Goal: Contribute content: Contribute content

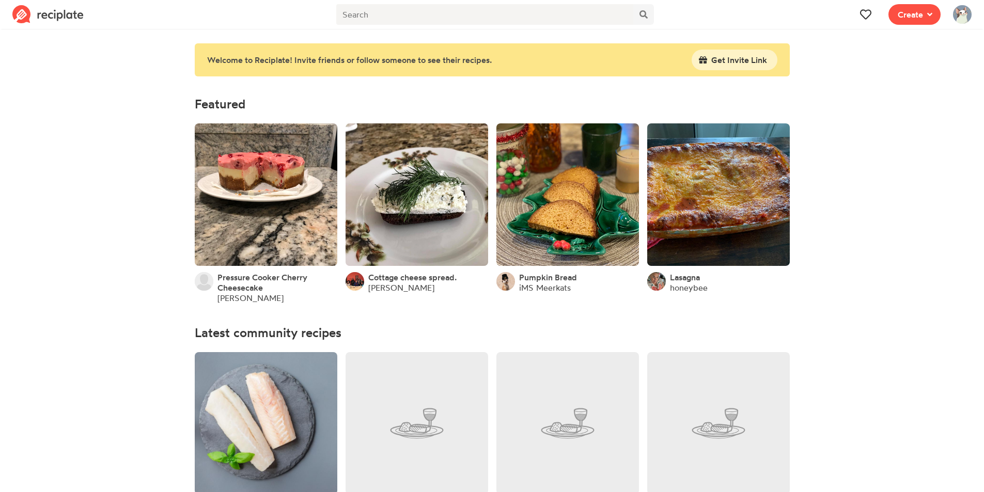
click at [962, 21] on img at bounding box center [962, 14] width 19 height 19
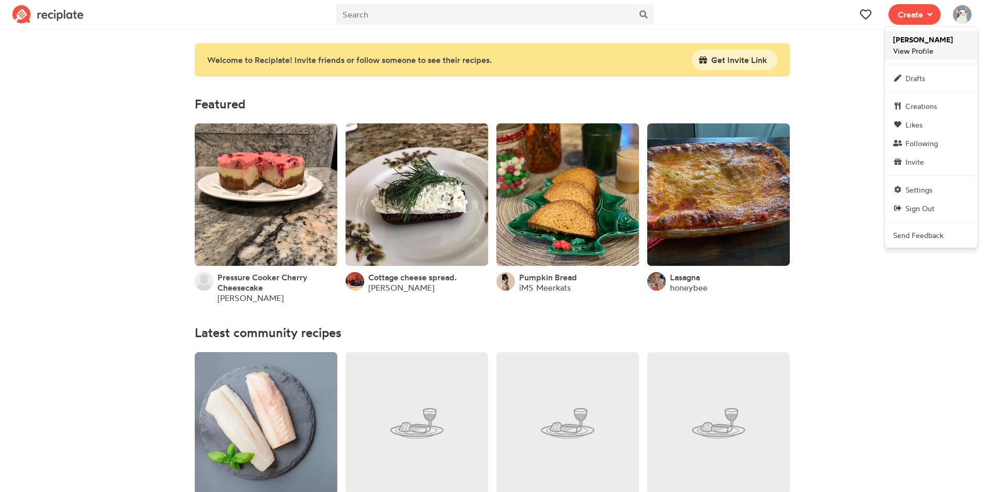
click at [933, 48] on span "[PERSON_NAME] View Profile" at bounding box center [923, 45] width 60 height 22
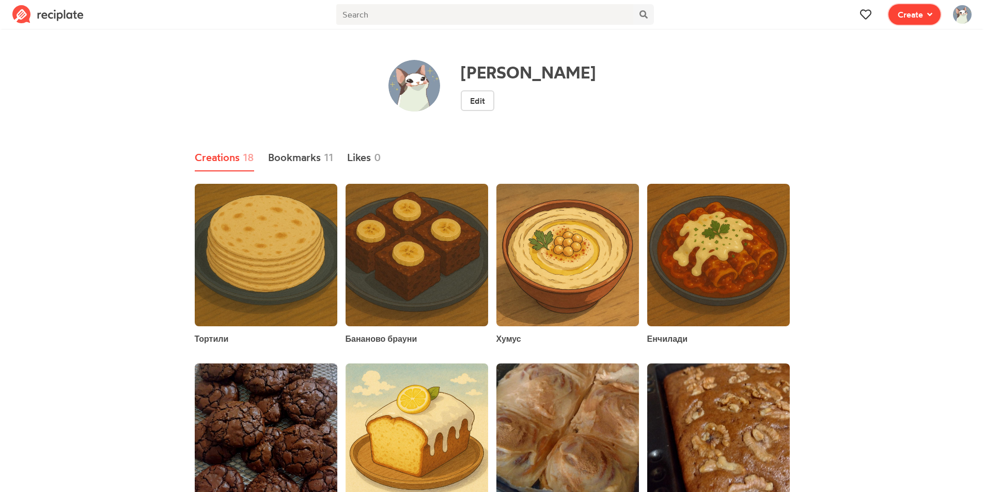
click at [928, 17] on icon at bounding box center [929, 14] width 5 height 8
click at [892, 48] on span "Write a recipe from scratch" at bounding box center [876, 50] width 89 height 9
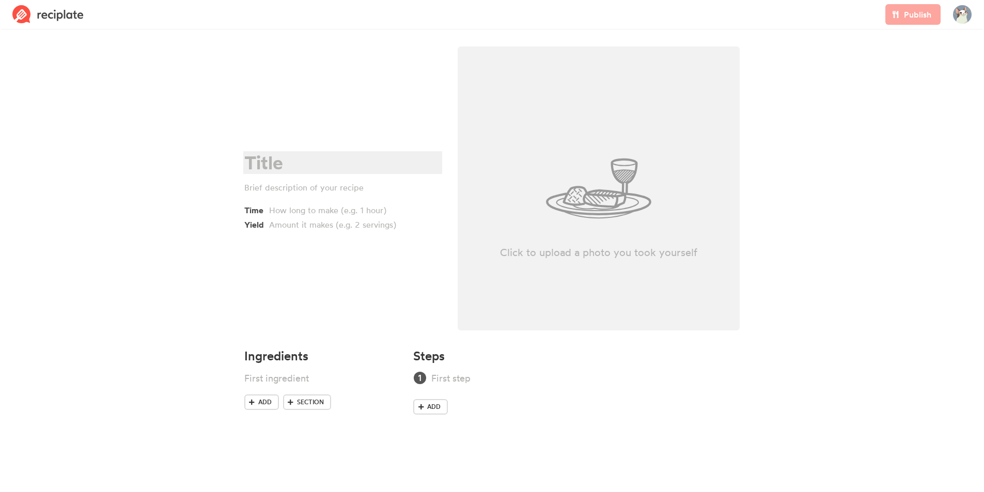
click at [299, 161] on div at bounding box center [341, 162] width 194 height 21
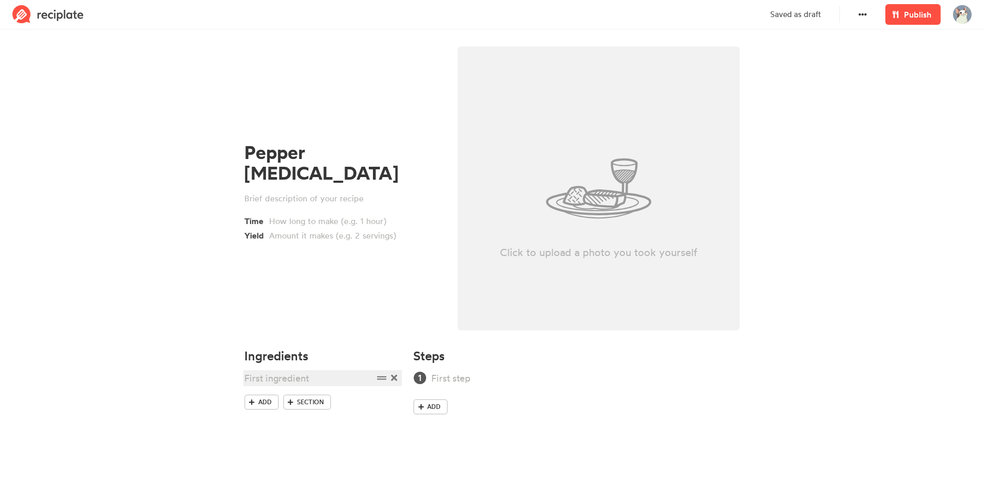
click at [322, 379] on div at bounding box center [308, 378] width 129 height 14
click at [319, 355] on h4 "Ingredients" at bounding box center [322, 356] width 157 height 14
click at [305, 463] on span "Section" at bounding box center [310, 464] width 27 height 9
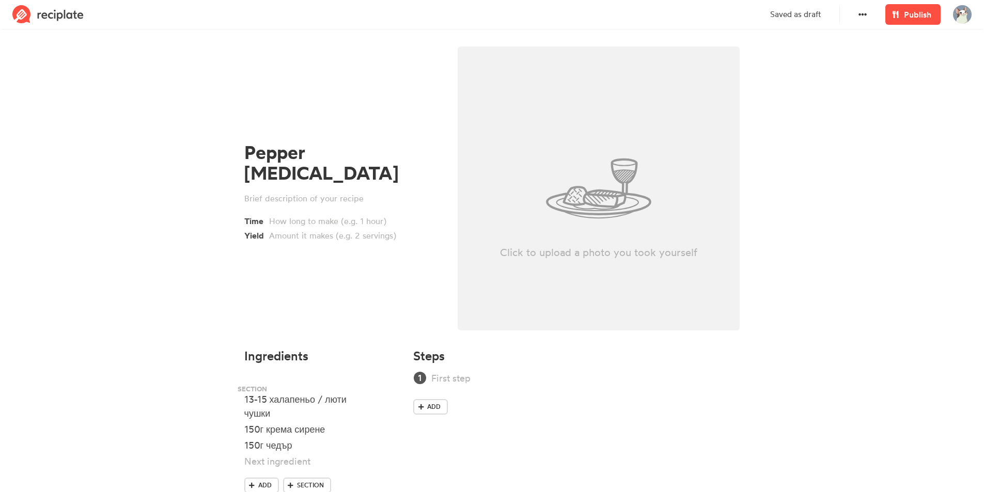
drag, startPoint x: 382, startPoint y: 459, endPoint x: 375, endPoint y: 382, distance: 76.8
click at [375, 382] on ul "13-15 халапеньо / люти чушки 150г крема сирене 150г чедър" at bounding box center [322, 424] width 157 height 106
click at [334, 386] on div at bounding box center [308, 383] width 129 height 14
click at [294, 481] on span at bounding box center [290, 485] width 9 height 9
drag, startPoint x: 382, startPoint y: 457, endPoint x: 381, endPoint y: 394, distance: 63.0
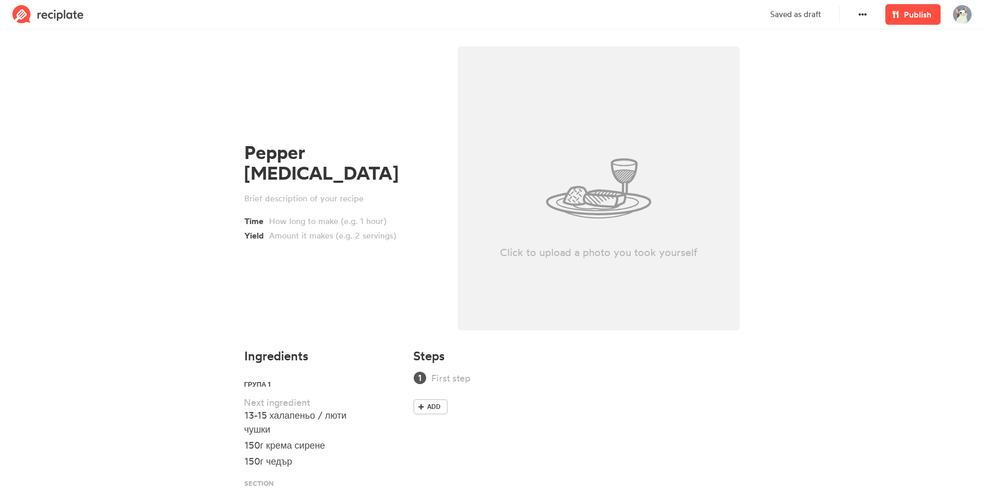
click at [381, 394] on ul "ГРупа 1 13-15 халапеньо / люти чушки 150г крема сирене 150г чедър" at bounding box center [322, 435] width 157 height 128
drag, startPoint x: 386, startPoint y: 399, endPoint x: 386, endPoint y: 412, distance: 12.9
click at [386, 412] on ul "ГРупа 1 13-15 халапеньо / люти чушки 150г крема сирене 150г чедър" at bounding box center [322, 435] width 157 height 128
click at [341, 426] on div at bounding box center [308, 429] width 129 height 14
drag, startPoint x: 379, startPoint y: 477, endPoint x: 385, endPoint y: 445, distance: 33.0
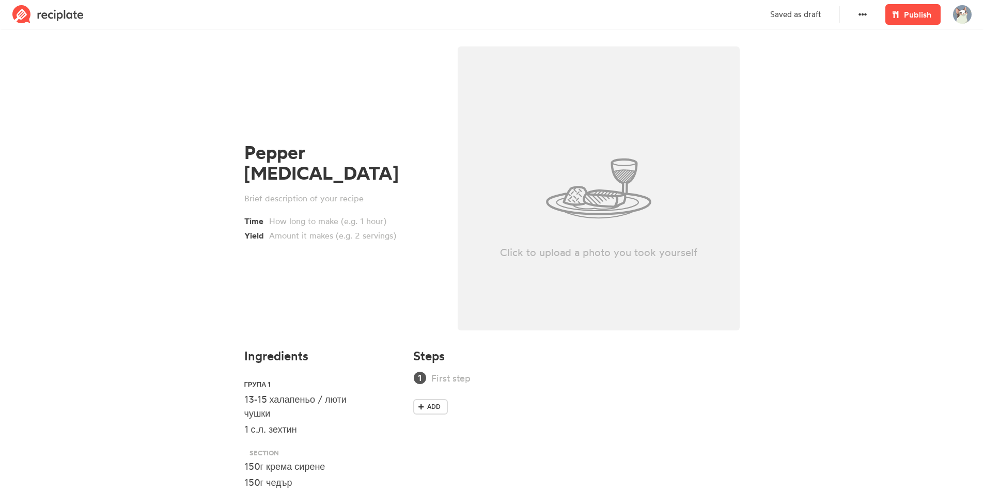
click at [385, 445] on ul "ГРупа 1 13-15 халапеньо / люти чушки 1 с.л. зехтин 150г крема сирене 150г чедър" at bounding box center [322, 435] width 157 height 128
click at [344, 447] on div at bounding box center [308, 451] width 129 height 14
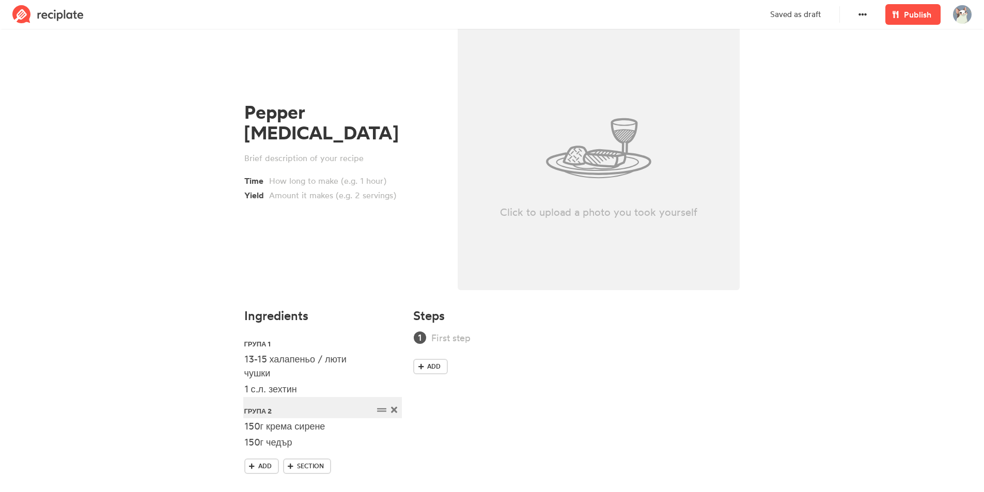
scroll to position [56, 0]
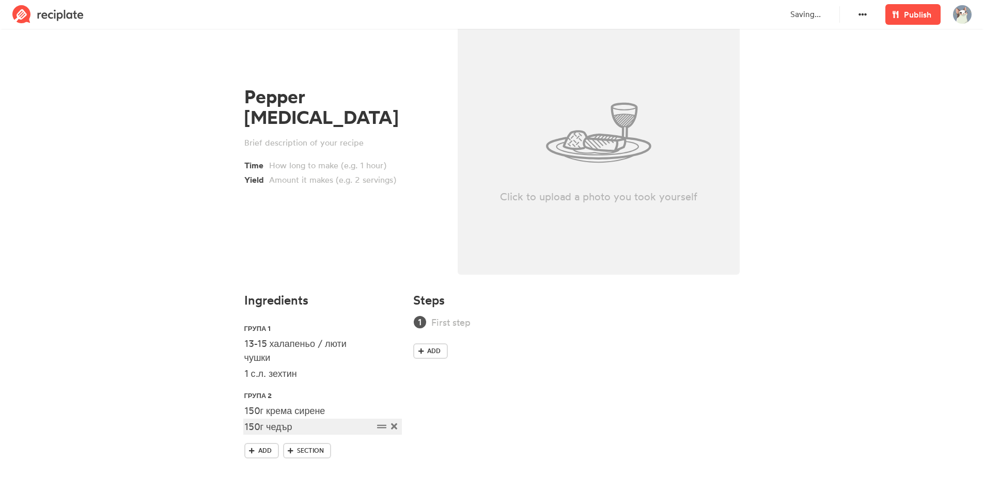
click at [301, 428] on div "150г чедър" at bounding box center [308, 427] width 129 height 14
click at [260, 448] on span "Add" at bounding box center [264, 450] width 13 height 9
click at [265, 427] on div "150г чедър" at bounding box center [308, 427] width 129 height 14
click at [262, 414] on div "150г крема сирене" at bounding box center [308, 411] width 129 height 14
click at [333, 449] on div "1/2 ч.л." at bounding box center [308, 443] width 129 height 14
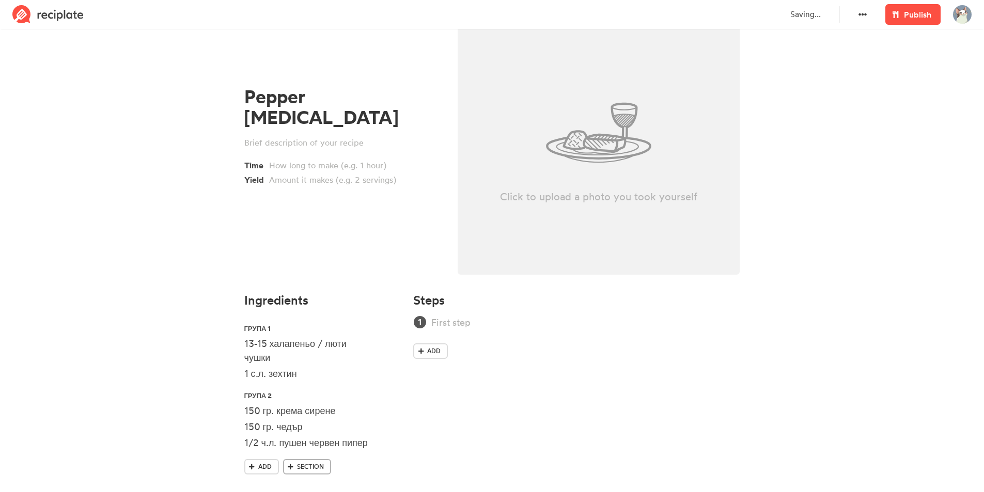
click at [321, 465] on span "Section" at bounding box center [310, 466] width 27 height 9
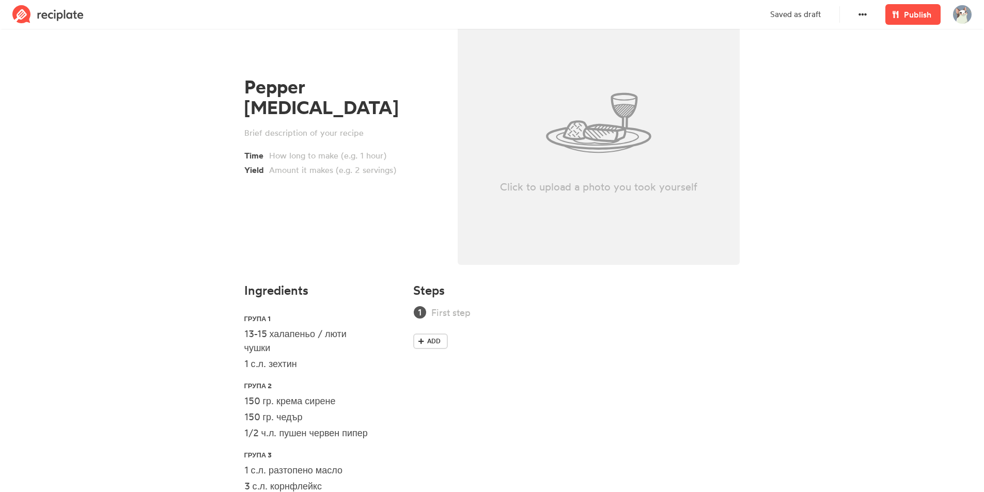
scroll to position [141, 0]
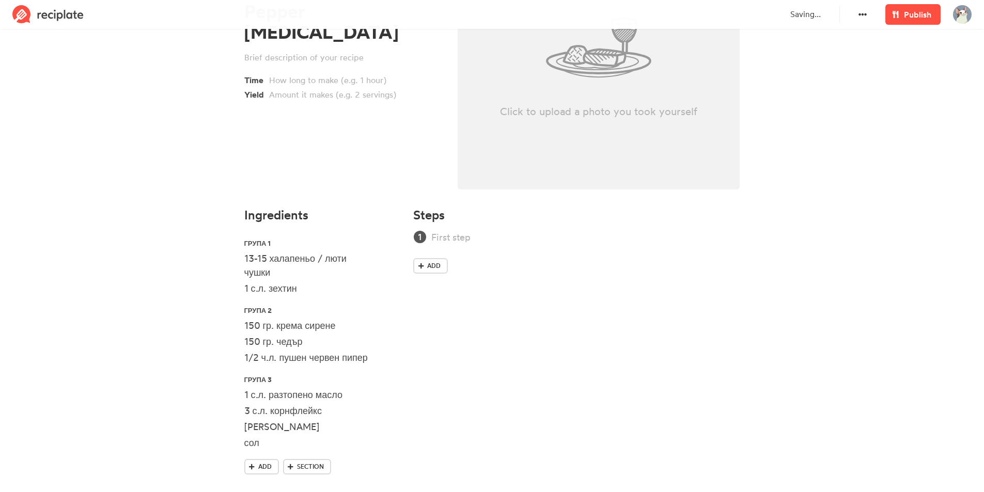
click at [376, 472] on div "Add Section" at bounding box center [322, 469] width 157 height 20
click at [371, 358] on div "1/2 ч.л. пушен червен пипер" at bounding box center [308, 358] width 129 height 14
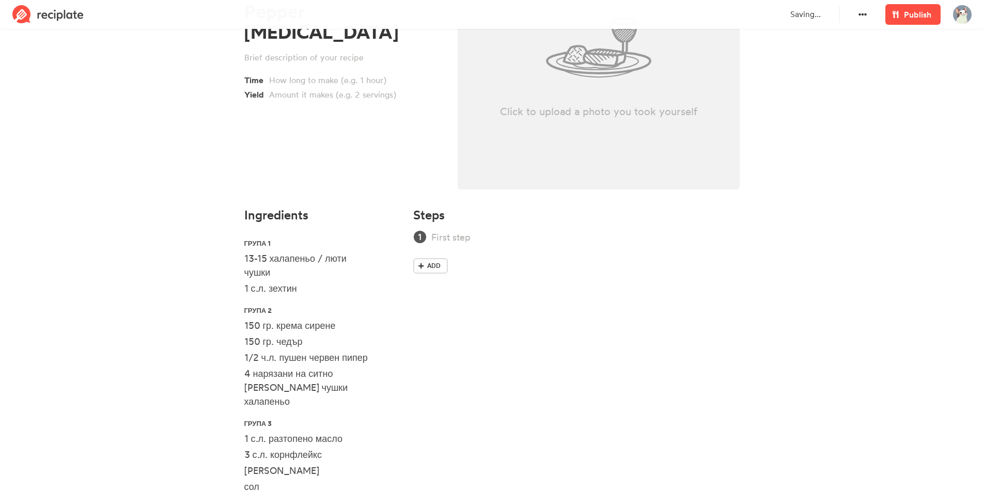
click at [498, 357] on div "Steps Add" at bounding box center [576, 373] width 339 height 342
click at [485, 240] on div at bounding box center [571, 237] width 280 height 14
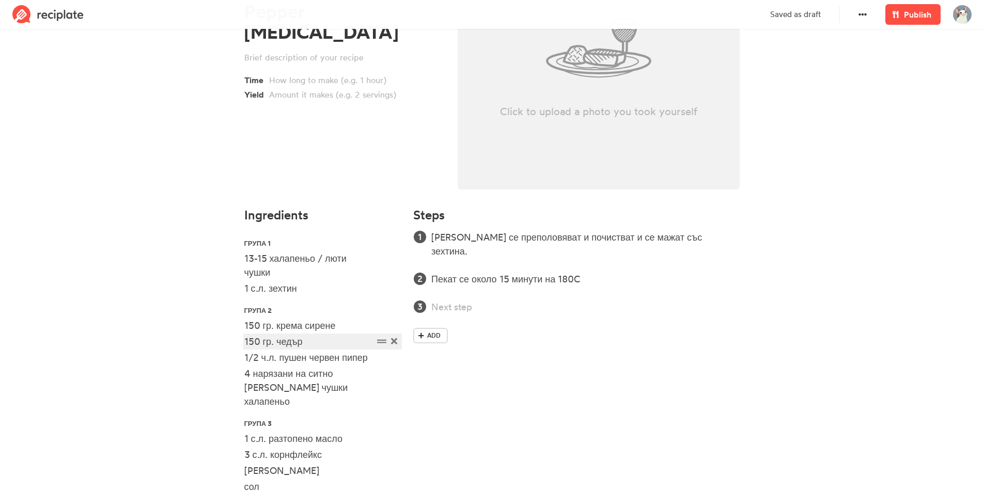
click at [280, 342] on div "150 гр. чедър" at bounding box center [308, 342] width 129 height 14
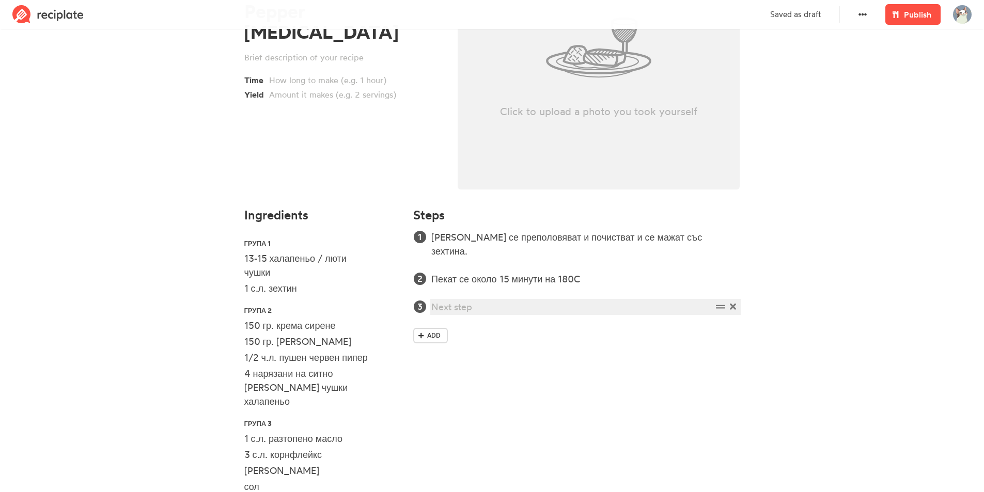
click at [475, 300] on div at bounding box center [571, 307] width 280 height 14
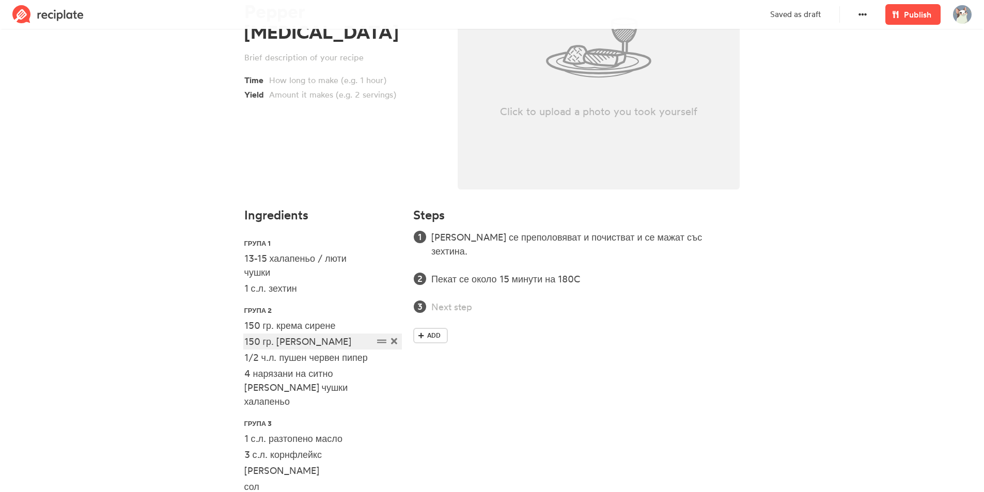
click at [256, 343] on div "150 гр. настърган чедър" at bounding box center [308, 342] width 129 height 14
click at [350, 345] on div "120 гр. настърган чедър" at bounding box center [308, 342] width 129 height 14
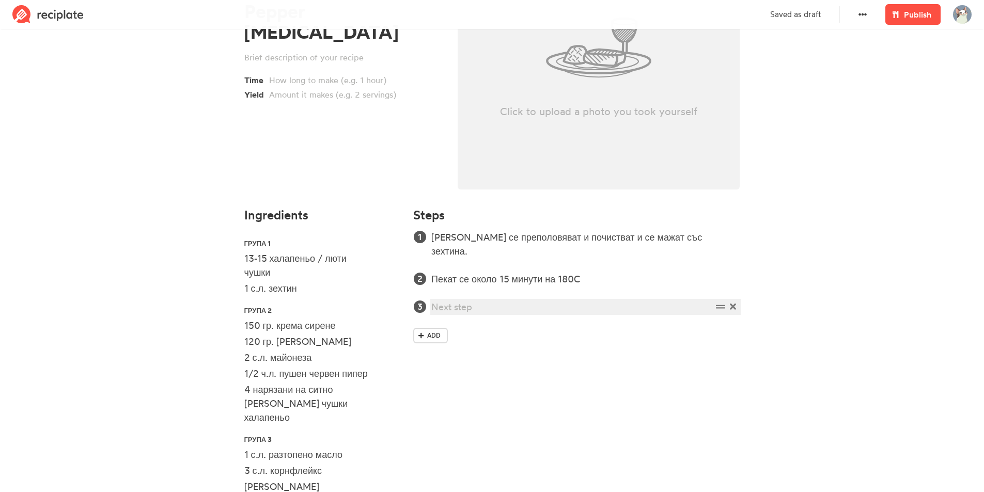
click at [483, 300] on div at bounding box center [571, 307] width 280 height 14
click at [533, 300] on div "Съставките от група две се смесват и чушките се пълнят с тях." at bounding box center [571, 307] width 280 height 14
click at [552, 328] on div "Съставките от група 3" at bounding box center [571, 335] width 280 height 14
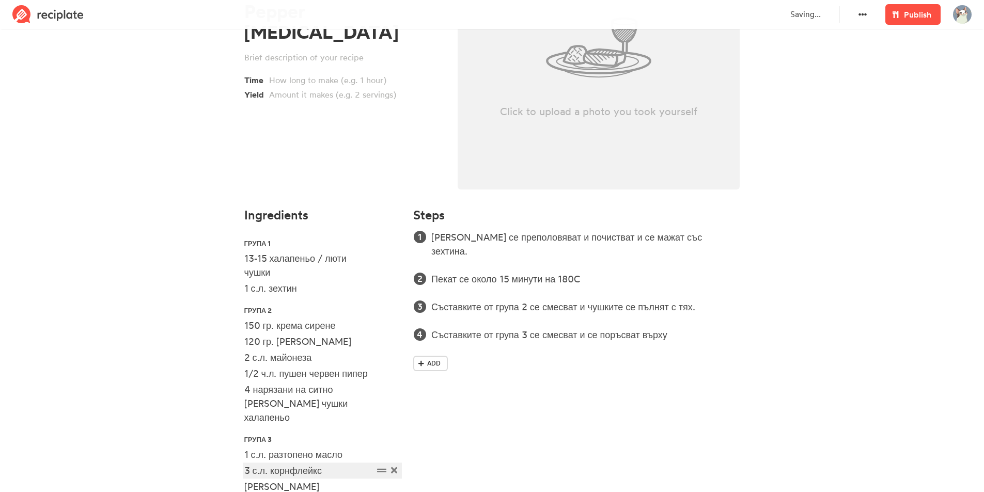
click at [330, 464] on div "3 с.л. корнфлейкс" at bounding box center [308, 471] width 129 height 14
click at [691, 328] on div "Съставките от група 3 се смесват и се поръсват върху" at bounding box center [571, 335] width 280 height 14
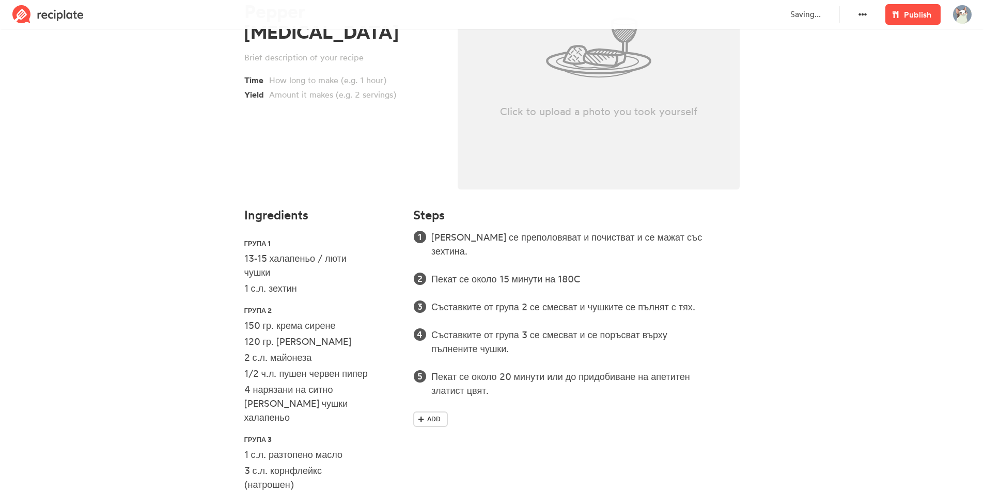
click at [669, 145] on div "Click to upload a photo you took yourself" at bounding box center [598, 48] width 282 height 284
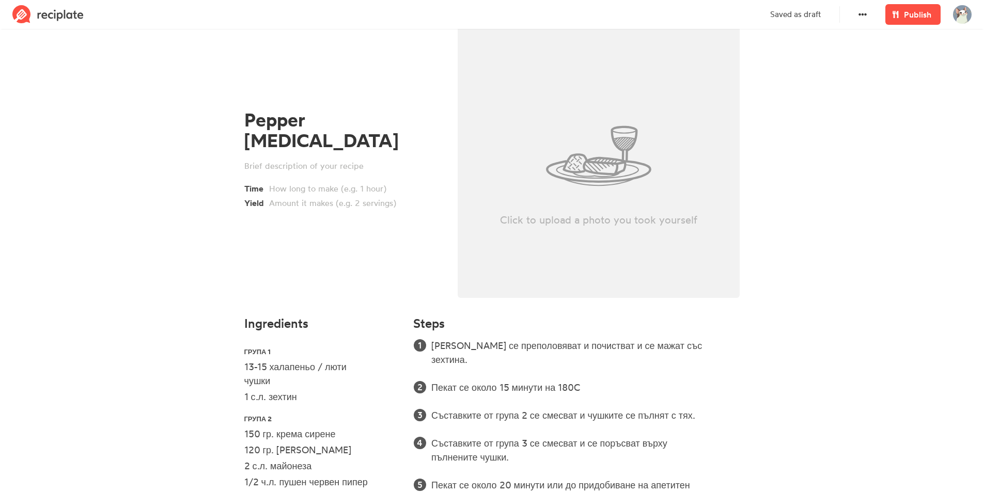
scroll to position [0, 0]
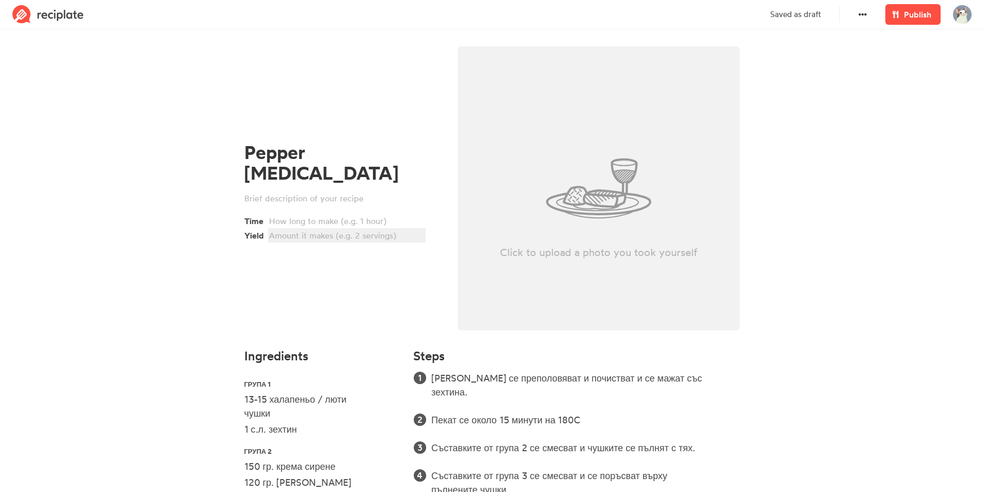
click at [389, 229] on div at bounding box center [345, 235] width 152 height 12
click at [878, 59] on section "Pepper Poppers Time Yield 26-30 Click to upload a photo you took yourself Ingre…" at bounding box center [492, 377] width 984 height 691
click at [905, 11] on span "Publish" at bounding box center [917, 14] width 27 height 12
click at [906, 17] on span "Publish" at bounding box center [917, 14] width 27 height 12
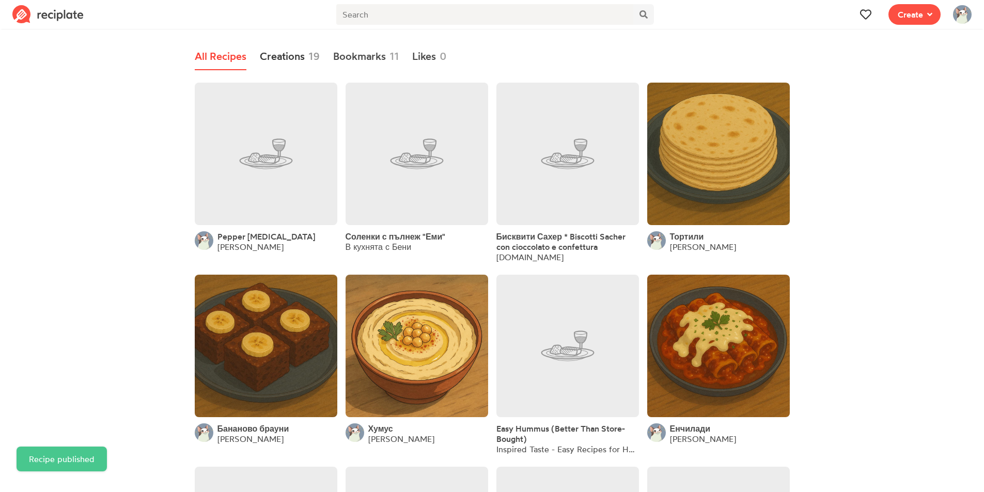
click at [303, 50] on link "Creations 19" at bounding box center [290, 56] width 60 height 27
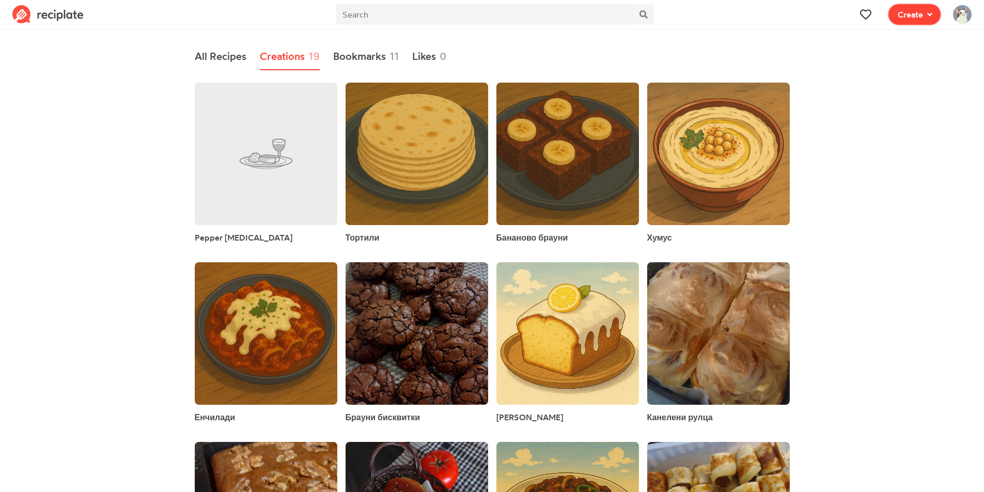
click at [898, 9] on span "Create" at bounding box center [909, 14] width 25 height 12
click at [879, 46] on span "Write a recipe from scratch" at bounding box center [876, 50] width 89 height 9
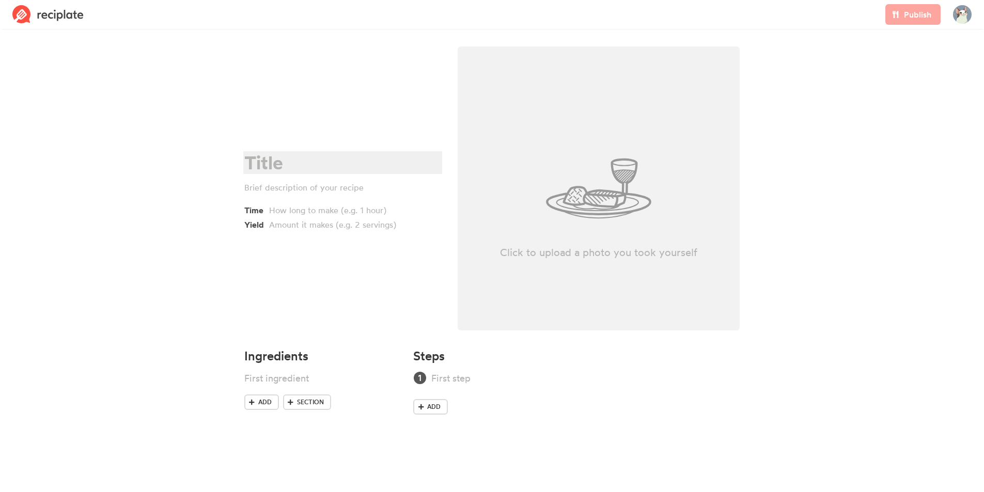
click at [354, 160] on div at bounding box center [341, 162] width 194 height 21
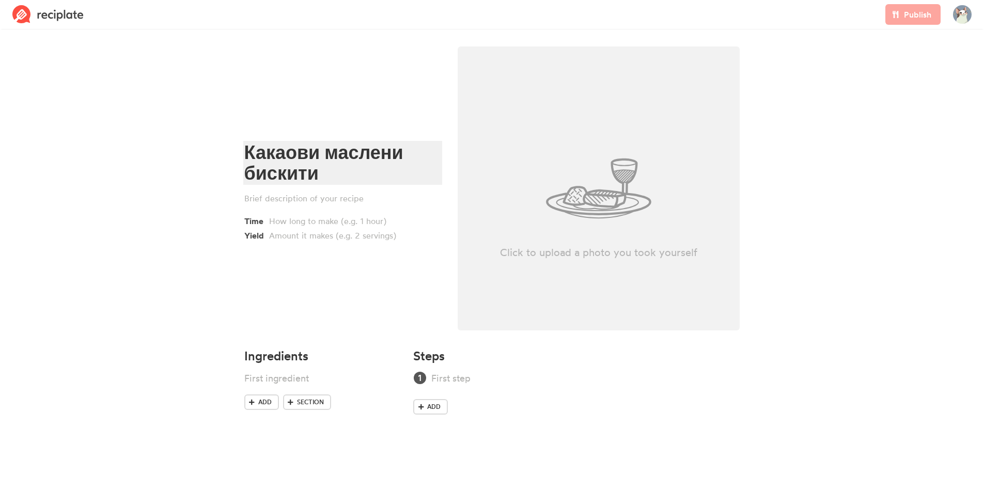
click at [251, 155] on div "Какаови маслени бискити" at bounding box center [341, 163] width 194 height 42
click at [343, 304] on div "Двойни какаови маслени бискити Time Yield" at bounding box center [342, 191] width 213 height 303
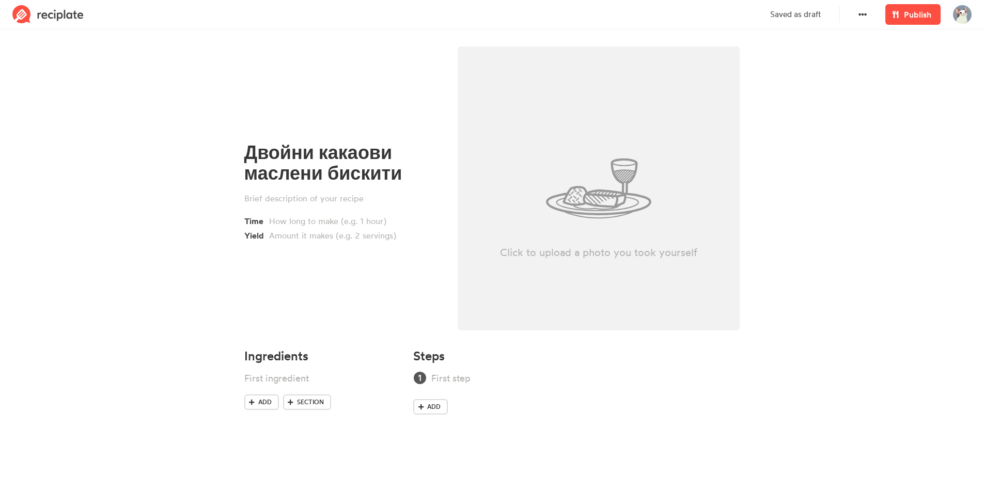
click at [286, 371] on div "Ingredients Add Section" at bounding box center [322, 389] width 169 height 92
click at [278, 382] on div at bounding box center [308, 378] width 129 height 14
paste div
click at [466, 380] on div at bounding box center [571, 378] width 280 height 14
paste div
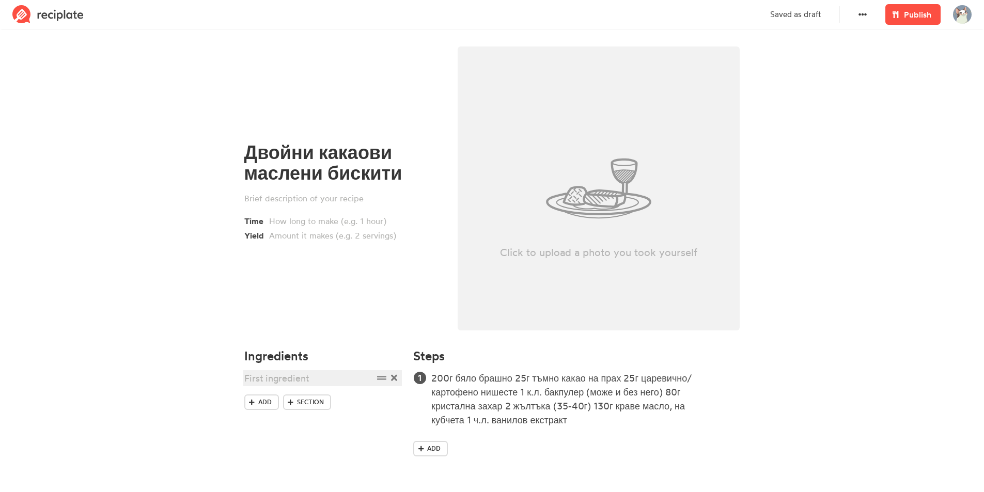
click at [333, 378] on div at bounding box center [308, 378] width 129 height 14
click at [322, 360] on h4 "Ingredients" at bounding box center [322, 356] width 157 height 14
click at [295, 447] on link "Section" at bounding box center [307, 450] width 48 height 15
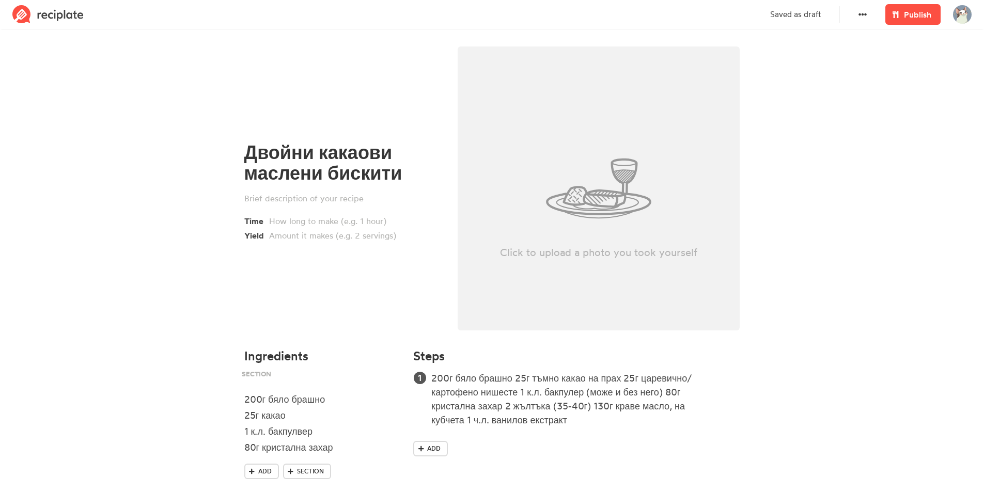
drag, startPoint x: 385, startPoint y: 444, endPoint x: 371, endPoint y: 372, distance: 73.6
click at [382, 369] on div "Ingredients 200г бяло брашно 25г какао 1 к.л. бакпулвер 80г кристална захар Add…" at bounding box center [322, 424] width 169 height 162
click at [360, 384] on div at bounding box center [308, 383] width 129 height 14
click at [313, 473] on span "Section" at bounding box center [310, 471] width 27 height 9
click at [370, 448] on div "80г кристална захар" at bounding box center [308, 447] width 129 height 14
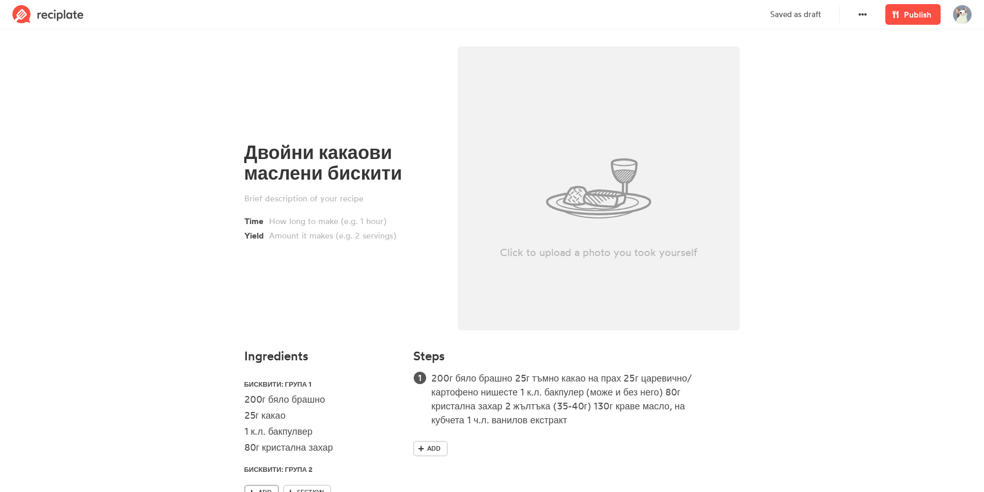
click at [263, 491] on span "Add" at bounding box center [264, 492] width 13 height 9
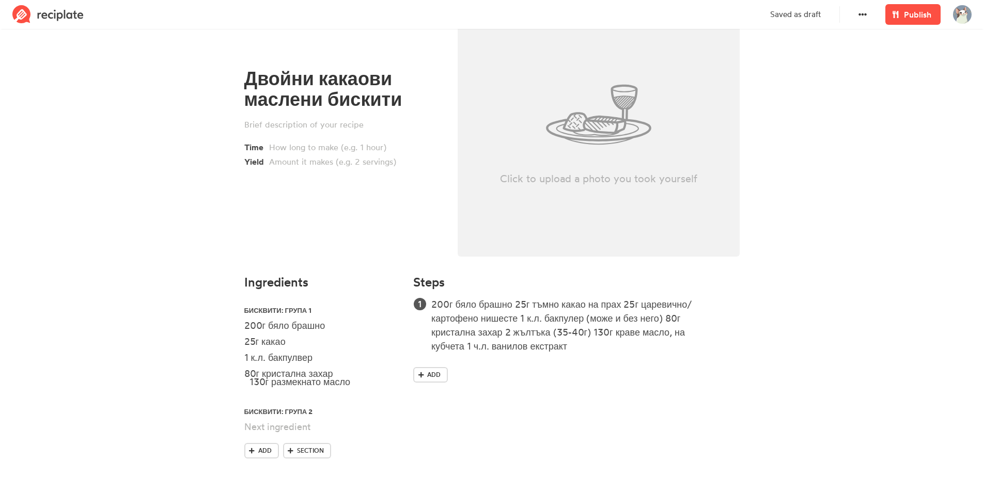
drag, startPoint x: 384, startPoint y: 409, endPoint x: 386, endPoint y: 386, distance: 23.8
click at [390, 385] on ul "Бисквити: група 1 200г бяло брашно 25г какао 1 к.л. бакпулвер 80г кристална зах…" at bounding box center [322, 370] width 157 height 146
click at [338, 423] on div at bounding box center [308, 427] width 129 height 14
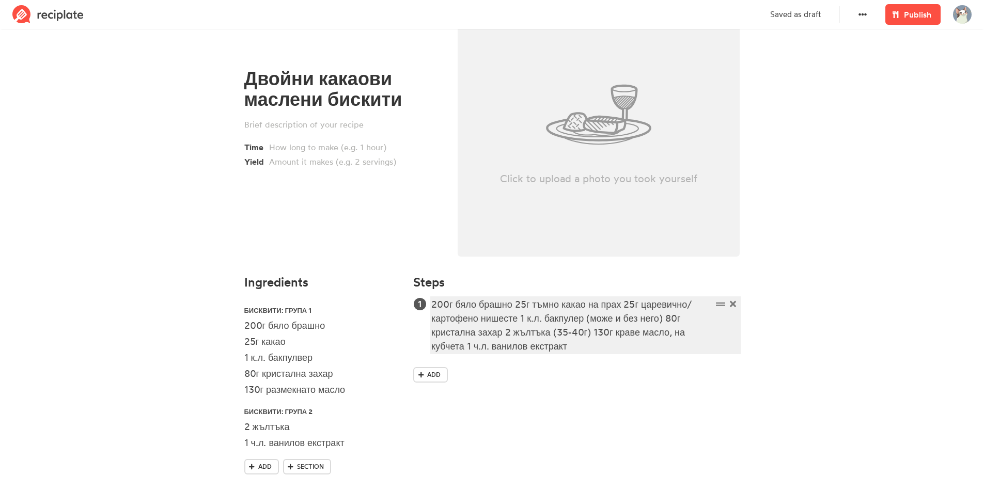
click at [536, 350] on div "200г бяло брашно 25г тъмно какао на прах 25г царевично/картофено нишесте 1 к.л.…" at bounding box center [571, 325] width 280 height 56
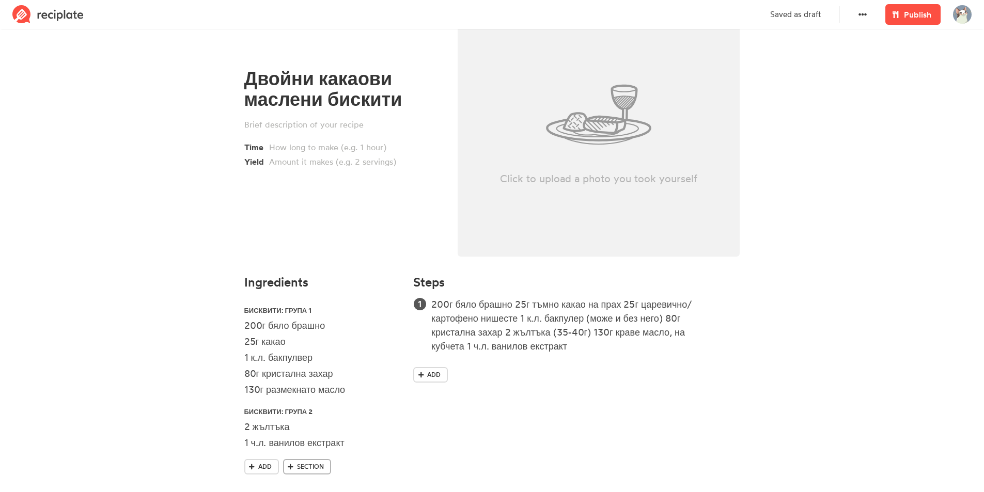
click at [298, 466] on span "Section" at bounding box center [310, 466] width 27 height 9
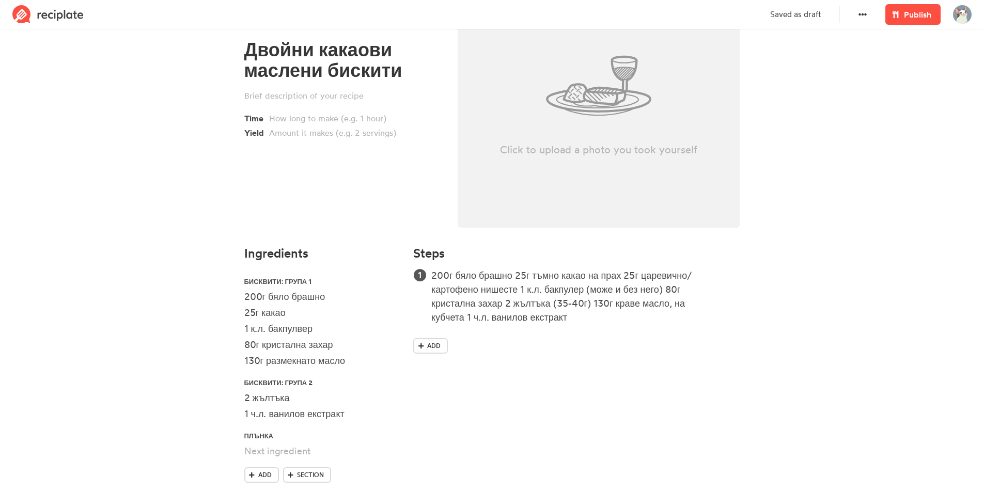
scroll to position [127, 0]
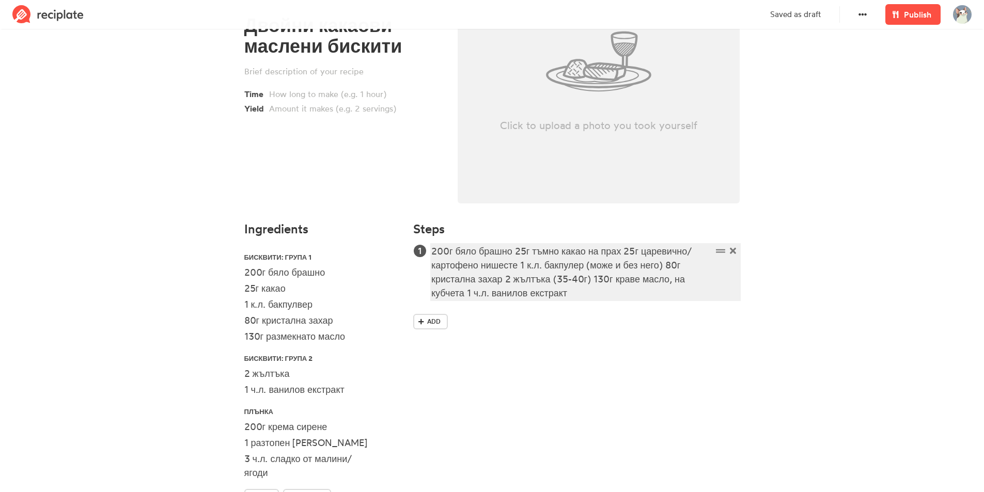
click at [622, 287] on div "200г бяло брашно 25г тъмно какао на прах 25г царевично/картофено нишесте 1 к.л.…" at bounding box center [571, 272] width 280 height 56
click at [508, 277] on div "200г бяло брашно 25г тъмно какао на прах 25г царевично/картофено нишесте 1 к.л.…" at bounding box center [571, 272] width 280 height 56
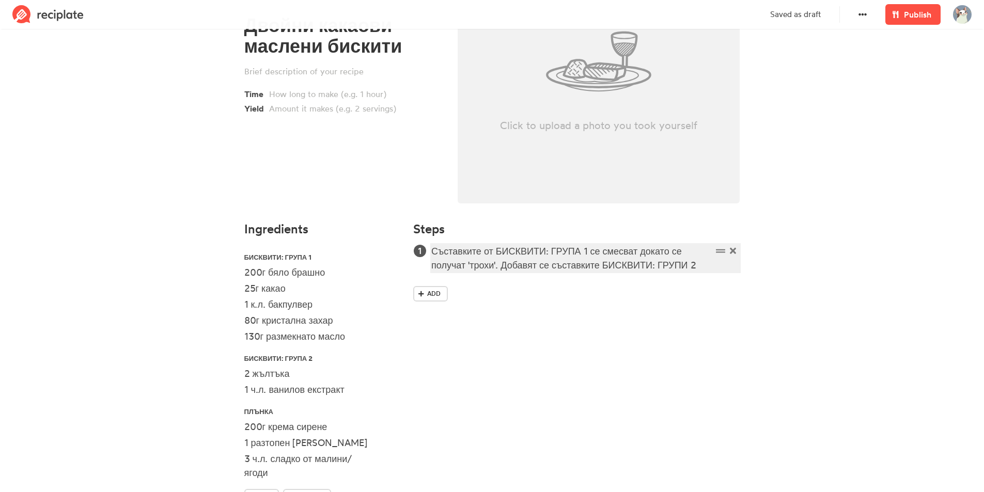
click at [711, 266] on div "Съставките от БИСКВИТИ: ГРУПА 1 се смесват докато се получат 'трохи'. Добавят с…" at bounding box center [571, 258] width 280 height 28
click at [604, 266] on div "Съставките от БИСКВИТИ: ГРУПА 1 се смесват докато се получат 'трохи'. Добавят с…" at bounding box center [571, 258] width 280 height 28
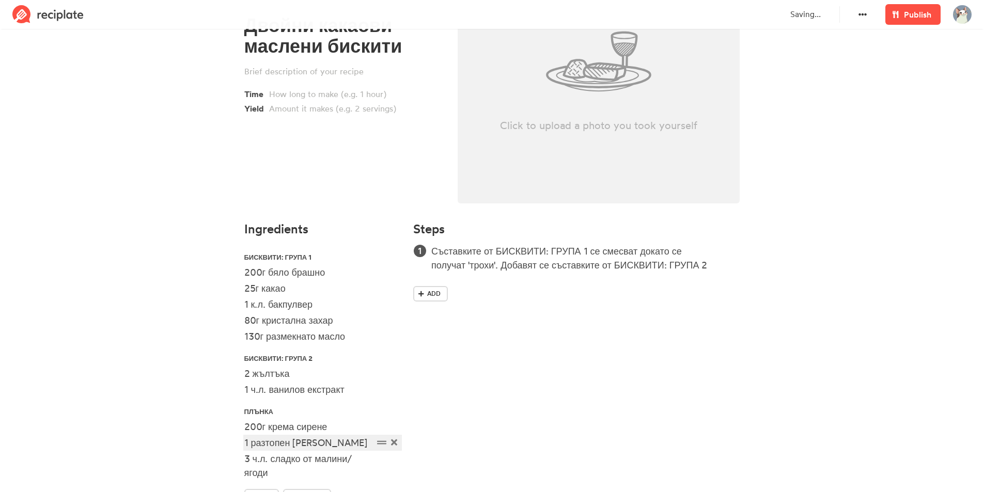
click at [249, 439] on div "1 разтопен черен шоколад" at bounding box center [308, 443] width 129 height 14
click at [713, 266] on div "Съставките от БИСКВИТИ: ГРУПА 1 се смесват докато се получат 'трохи'. Добавят с…" at bounding box center [585, 258] width 308 height 28
click at [713, 268] on div "Съставките от БИСКВИТИ: ГРУПА 1 се смесват докато се получат 'трохи'. Добавят с…" at bounding box center [585, 258] width 308 height 28
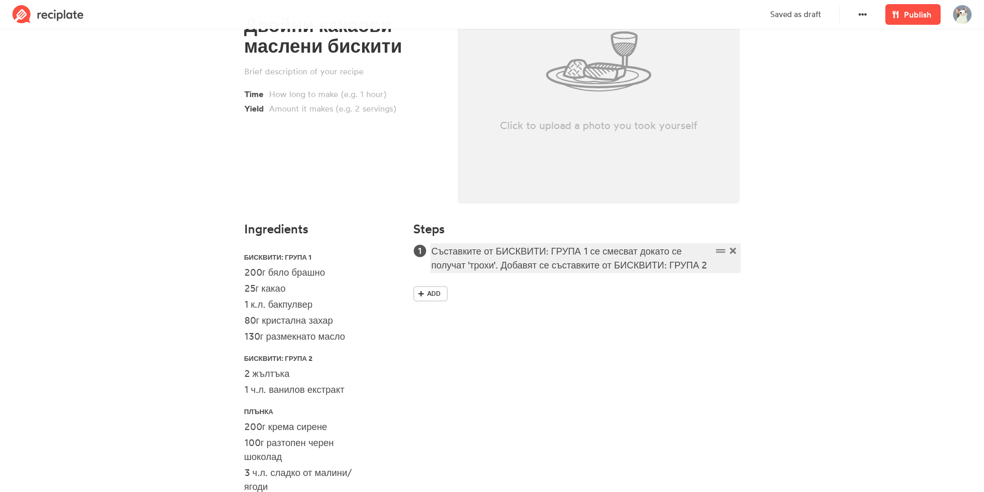
click at [705, 263] on div "Съставките от БИСКВИТИ: ГРУПА 1 се смесват докато се получат 'трохи'. Добавят с…" at bounding box center [571, 258] width 280 height 28
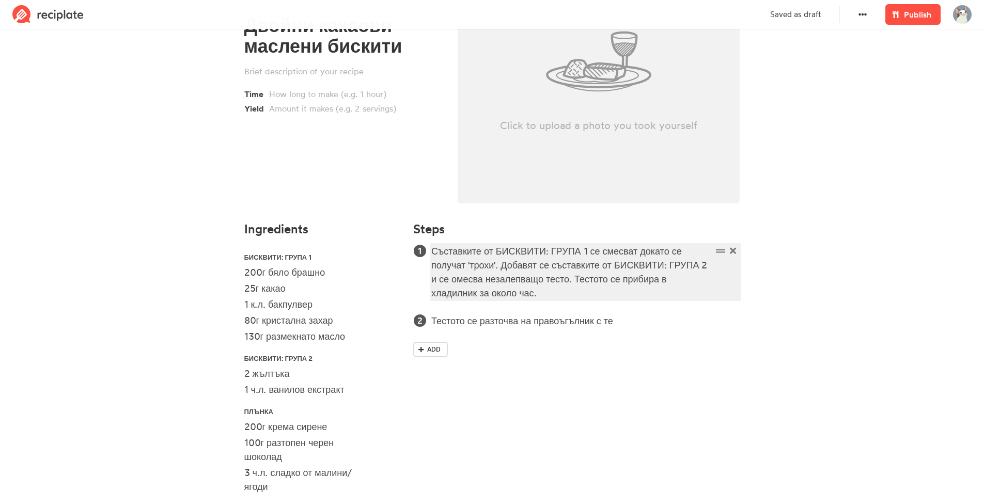
click at [535, 295] on div "Съставките от БИСКВИТИ: ГРУПА 1 се смесват докато се получат 'трохи'. Добавят с…" at bounding box center [571, 272] width 280 height 56
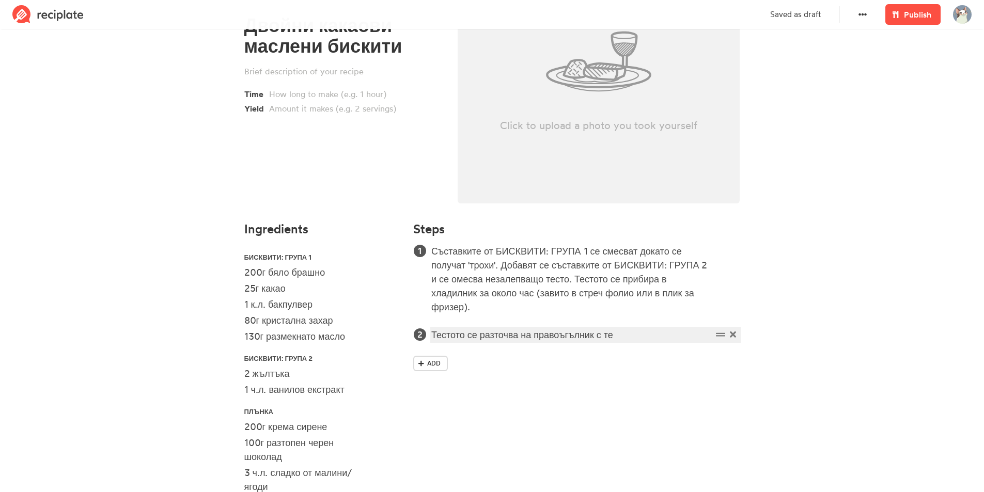
click at [625, 332] on div "Тестото се разточва на правоъгълник с те" at bounding box center [571, 335] width 280 height 14
click at [369, 105] on div at bounding box center [345, 108] width 152 height 12
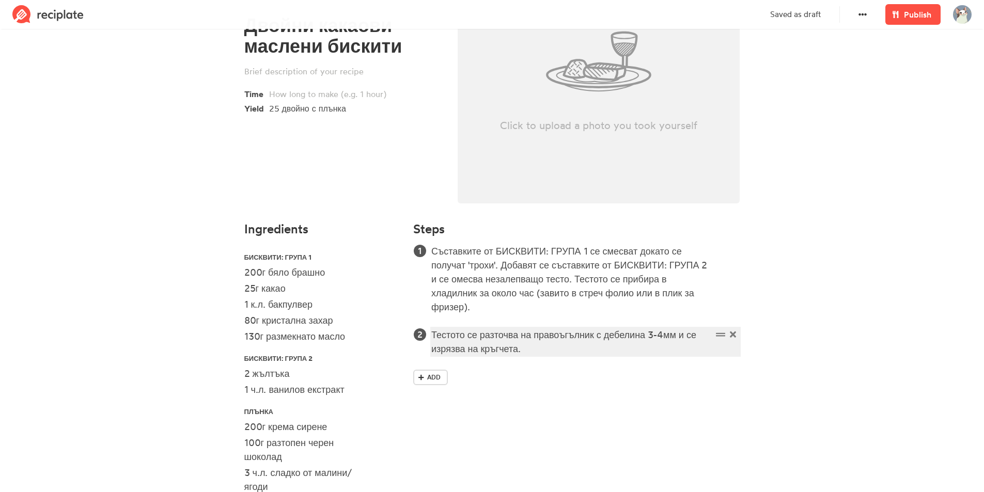
click at [545, 350] on div "Тестото се разточва на правоъгълник с дебелина 3-4мм и се изрязва на кръгчета." at bounding box center [571, 342] width 280 height 28
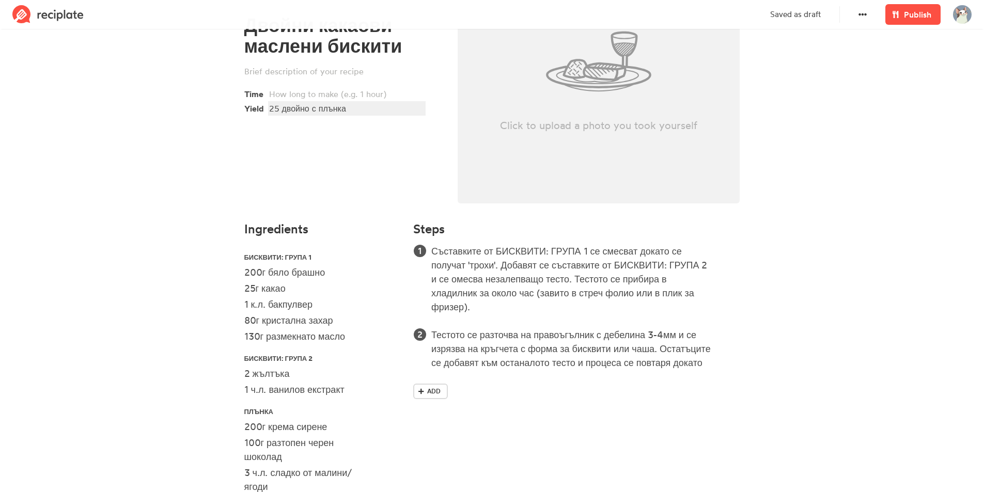
click at [281, 108] on div "25 двойно с плънка" at bounding box center [345, 108] width 152 height 12
click at [278, 107] on div "25 двойно с плънка" at bounding box center [345, 108] width 152 height 12
click at [305, 105] on div "20 двойно с плънка" at bounding box center [345, 108] width 152 height 12
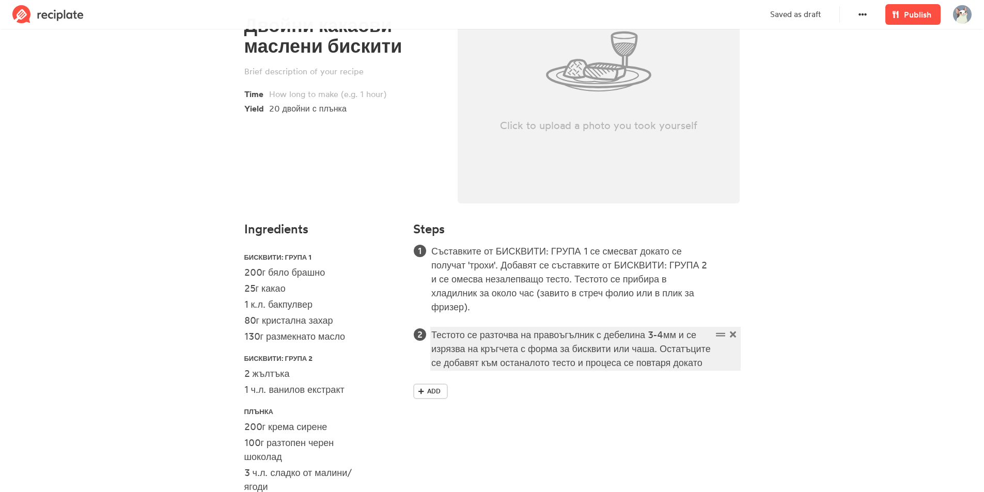
click at [565, 370] on div "Тестото се разточва на правоъгълник с дебелина 3-4мм и се изрязва на кръгчета с…" at bounding box center [571, 349] width 280 height 42
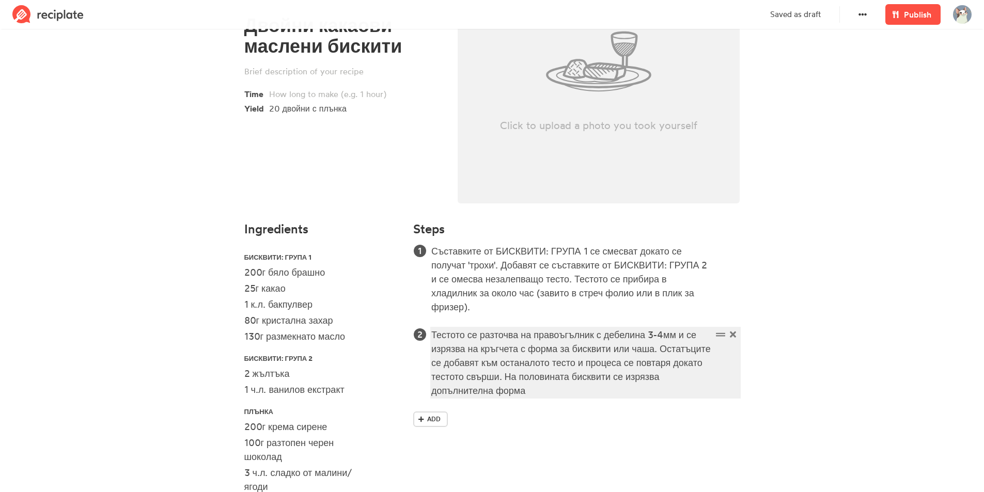
click at [581, 375] on div "Тестото се разточва на правоъгълник с дебелина 3-4мм и се изрязва на кръгчета с…" at bounding box center [571, 363] width 280 height 70
drag, startPoint x: 577, startPoint y: 375, endPoint x: 598, endPoint y: 397, distance: 30.7
click at [598, 397] on div "Тестото се разточва на правоъгълник с дебелина 3-4мм и се изрязва на кръгчета с…" at bounding box center [571, 363] width 280 height 70
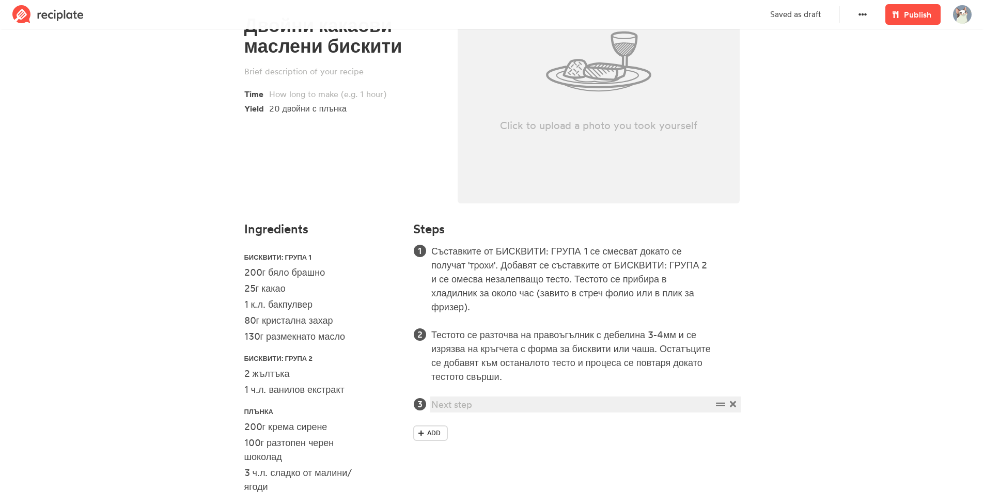
click at [571, 407] on div at bounding box center [571, 405] width 280 height 14
paste div
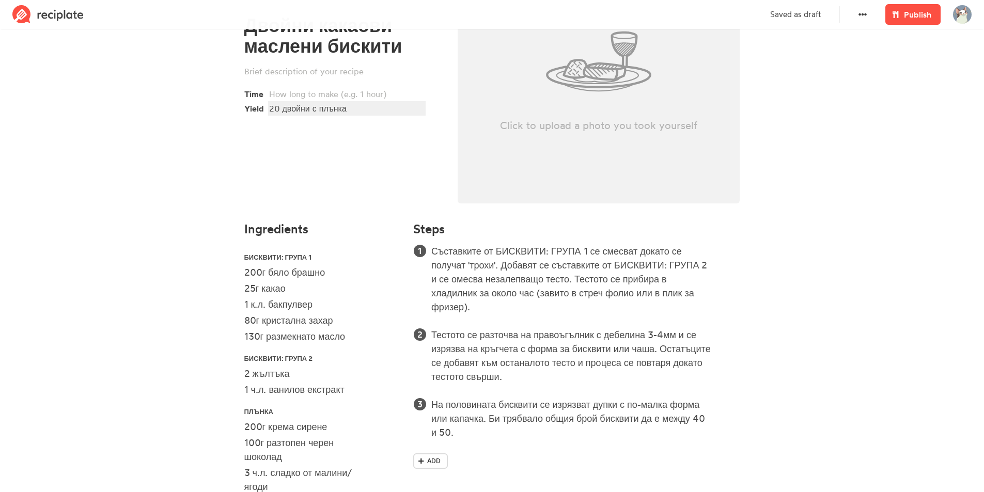
click at [280, 106] on div "20 двойни с плънка" at bounding box center [345, 108] width 152 height 12
click at [497, 453] on div "Add" at bounding box center [576, 463] width 326 height 20
click at [439, 459] on span "Add" at bounding box center [433, 460] width 13 height 9
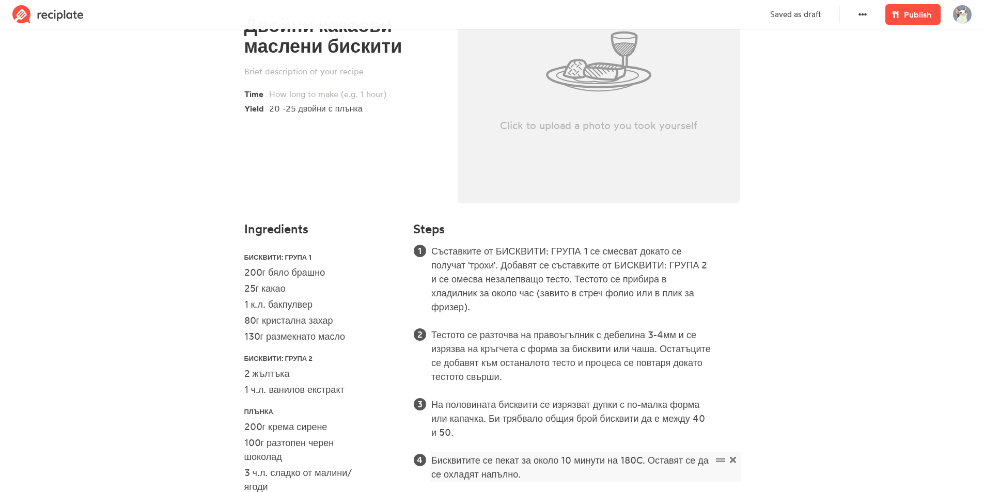
scroll to position [200, 0]
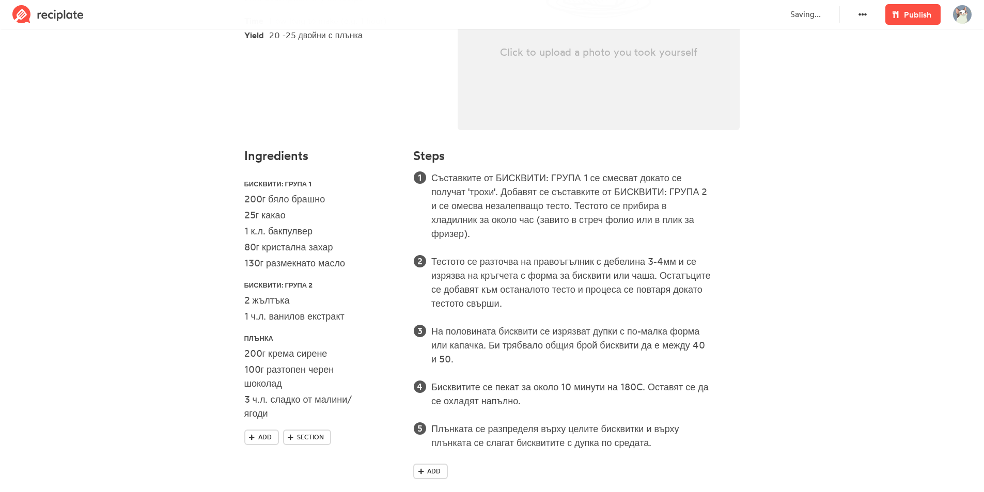
click at [797, 347] on section "Двойни какаови маслени бискити Time Yield 20 -25 двойни с плънка Click to uploa…" at bounding box center [492, 169] width 984 height 674
type input "C:\fakepath\ChatGPT Image Sep 28, 2025, 03_19_33 PM.png"
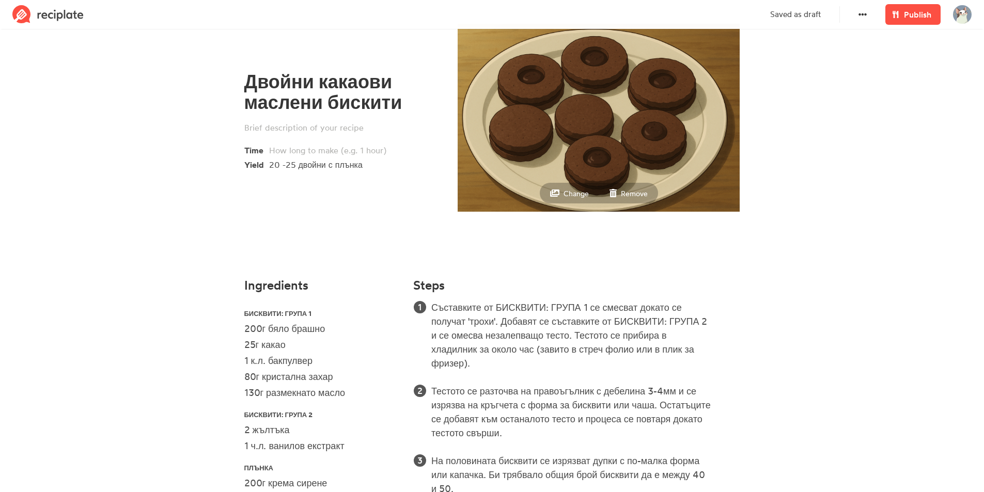
scroll to position [0, 0]
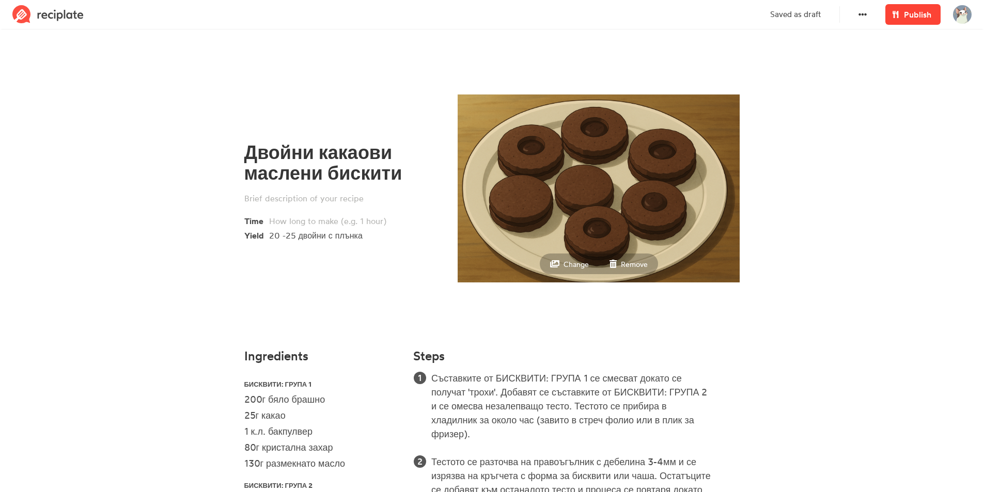
click at [915, 20] on span "Publish" at bounding box center [917, 14] width 27 height 12
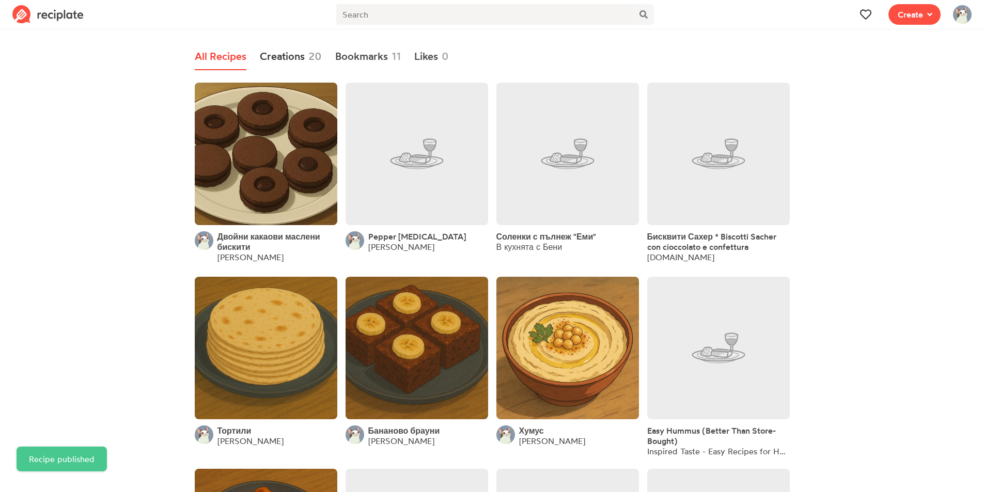
click at [297, 63] on link "Creations 20" at bounding box center [291, 56] width 62 height 27
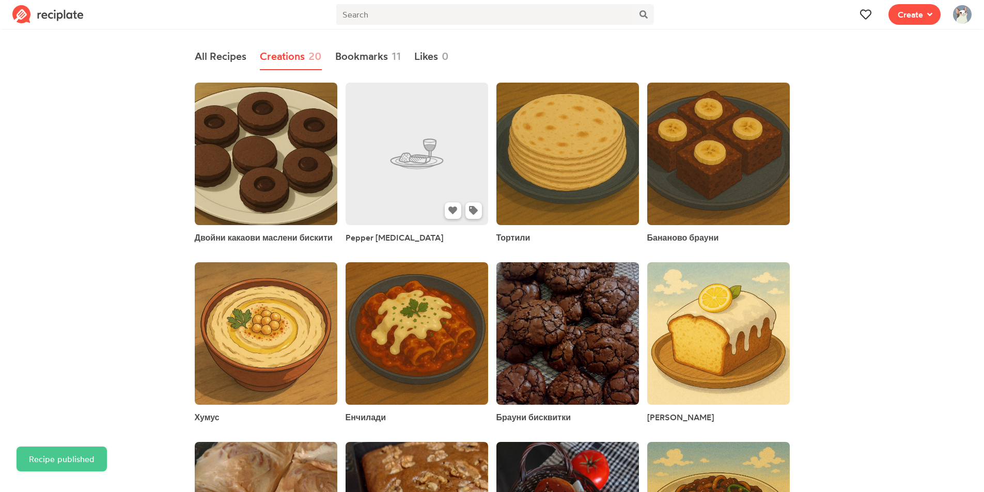
click at [376, 141] on link at bounding box center [416, 154] width 143 height 143
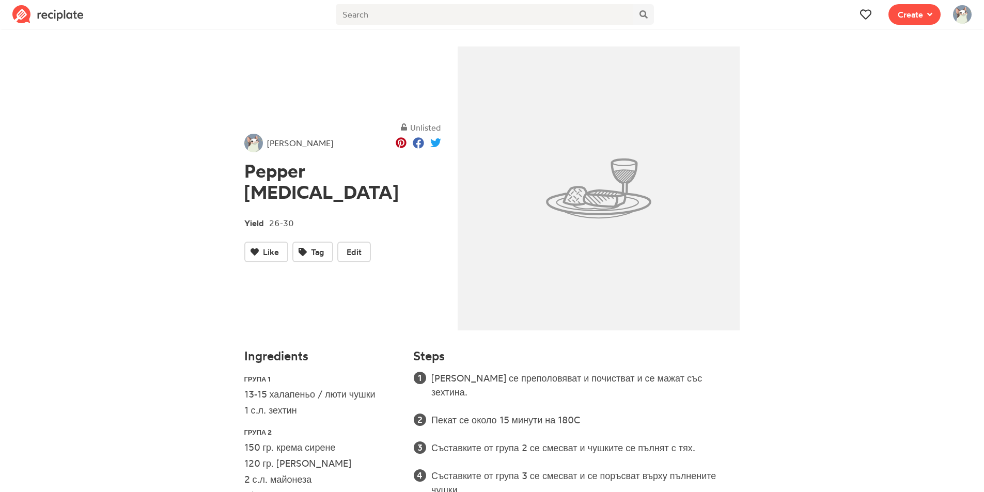
click at [636, 177] on img at bounding box center [598, 188] width 282 height 284
click at [355, 246] on span "Edit" at bounding box center [353, 252] width 15 height 12
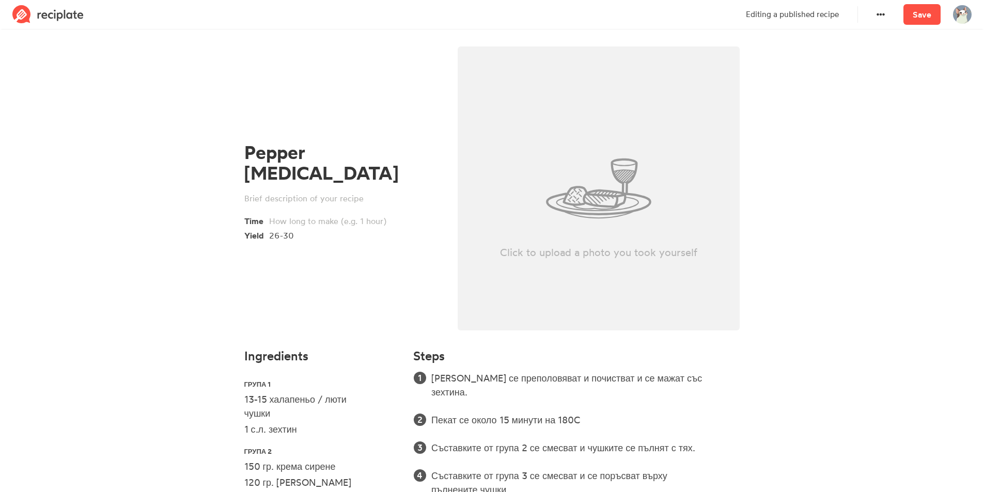
click at [571, 206] on div "Click to upload a photo you took yourself" at bounding box center [598, 188] width 282 height 284
type input "C:\fakepath\ChatGPT Image Sep 28, 2025, 03_20_10 PM.png"
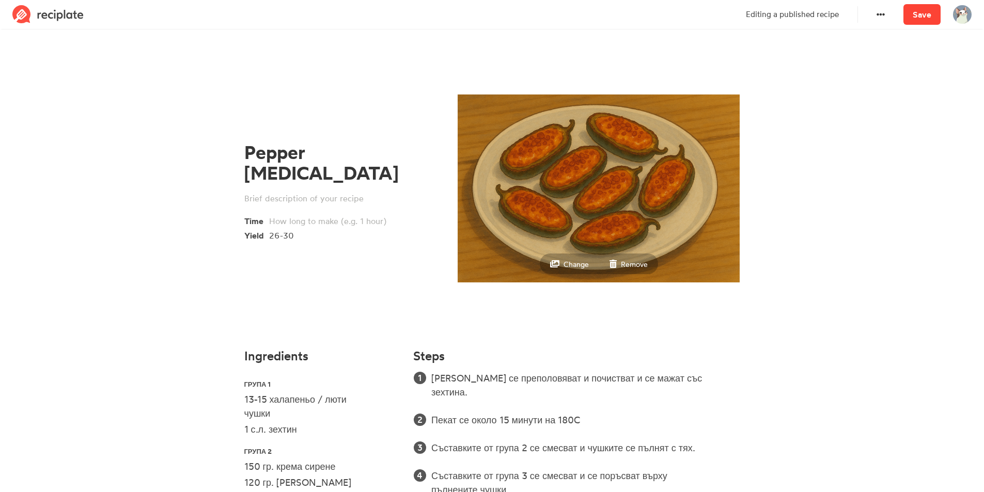
drag, startPoint x: 934, startPoint y: 14, endPoint x: 939, endPoint y: 14, distance: 5.7
click at [939, 14] on link "Save" at bounding box center [921, 14] width 37 height 21
